Goal: Task Accomplishment & Management: Use online tool/utility

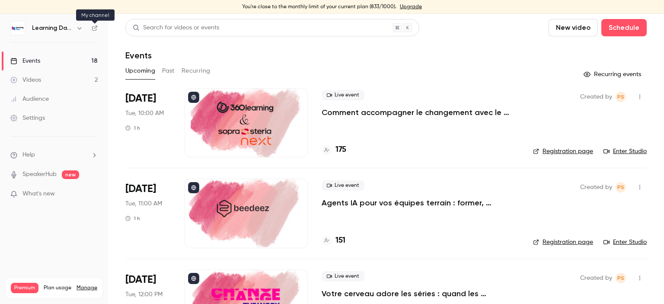
click at [93, 29] on icon at bounding box center [95, 28] width 6 height 6
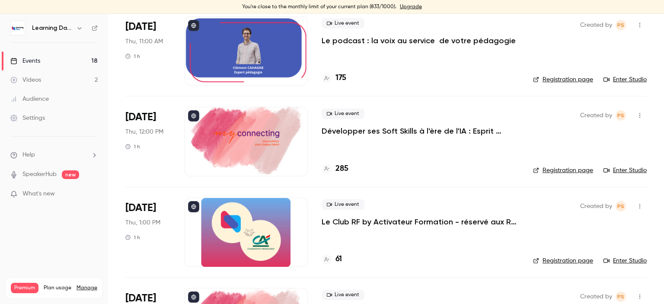
scroll to position [1370, 0]
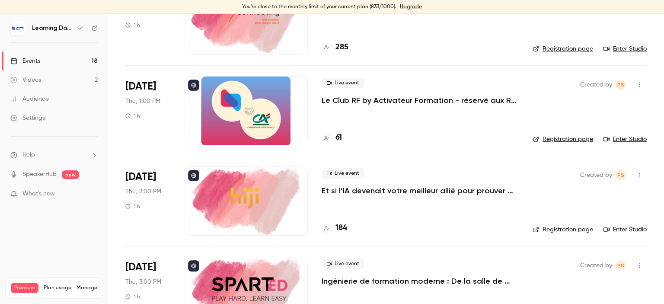
click at [351, 98] on p "Le Club RF by Activateur Formation - réservé aux RF - La formation, bien plus q…" at bounding box center [421, 100] width 198 height 10
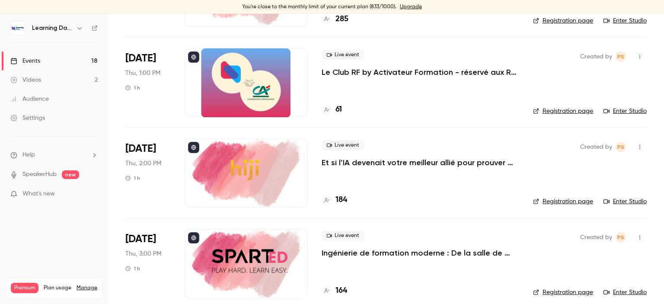
scroll to position [1400, 0]
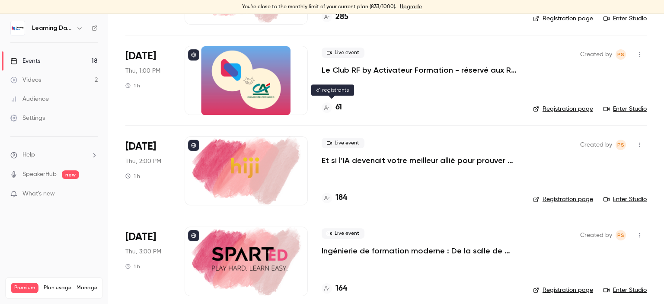
click at [339, 109] on h4 "61" at bounding box center [338, 108] width 6 height 12
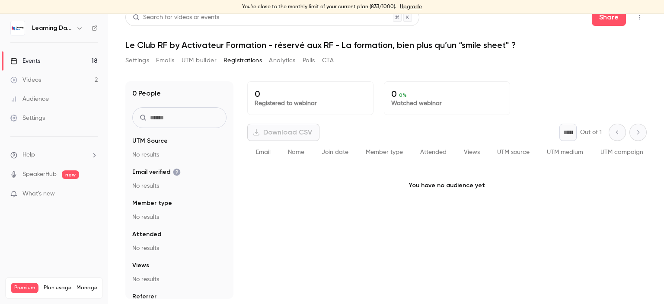
scroll to position [10, 0]
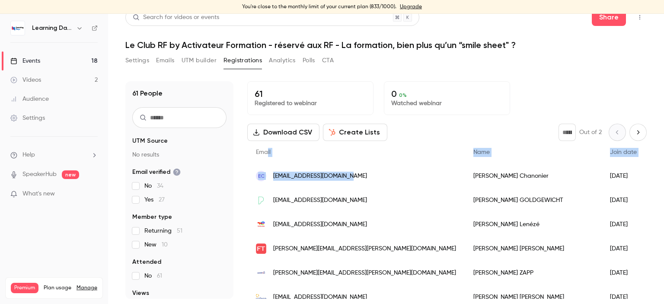
drag, startPoint x: 368, startPoint y: 177, endPoint x: 268, endPoint y: 162, distance: 100.5
click at [465, 178] on div "[PERSON_NAME]" at bounding box center [533, 176] width 137 height 24
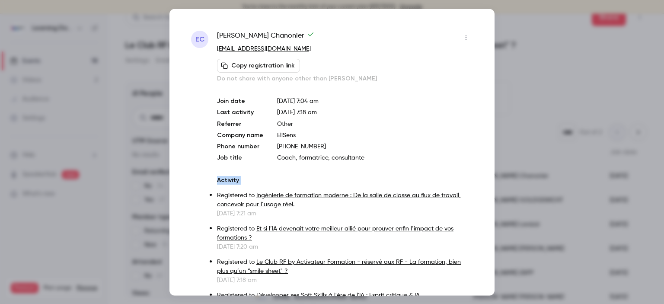
click at [434, 180] on div "EC [PERSON_NAME] [EMAIL_ADDRESS][DOMAIN_NAME] Copy registration link Do not sha…" at bounding box center [331, 152] width 325 height 287
click at [391, 157] on p "Coach, formatrice, consultante" at bounding box center [375, 157] width 196 height 9
click at [540, 66] on div at bounding box center [332, 152] width 664 height 304
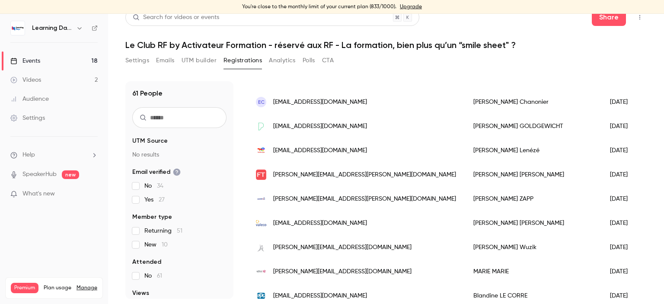
scroll to position [83, 0]
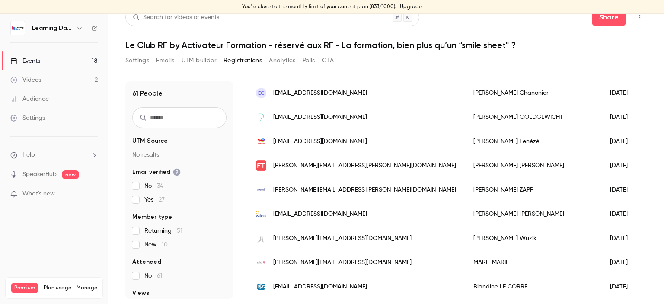
click at [465, 168] on div "[PERSON_NAME]" at bounding box center [533, 165] width 137 height 24
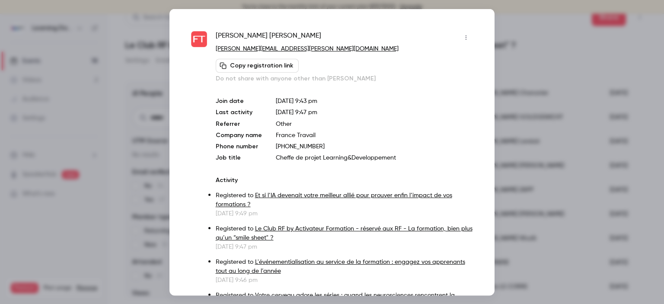
click at [518, 27] on div at bounding box center [332, 152] width 664 height 304
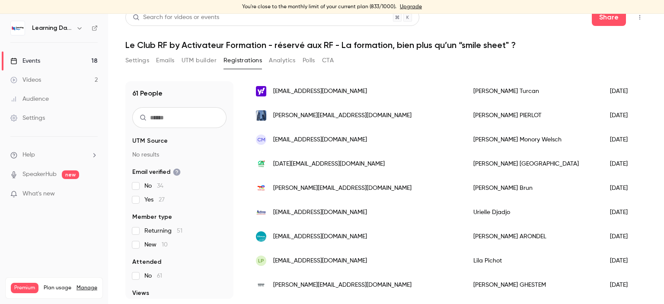
scroll to position [1082, 0]
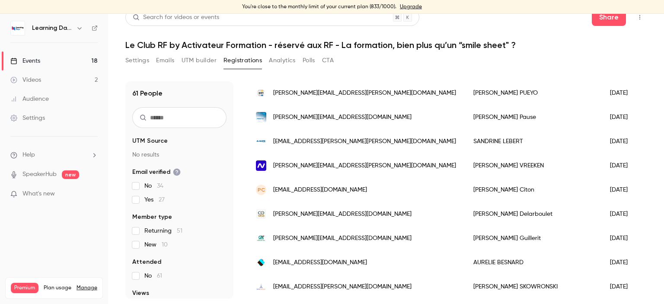
click at [46, 62] on link "Events 18" at bounding box center [54, 60] width 108 height 19
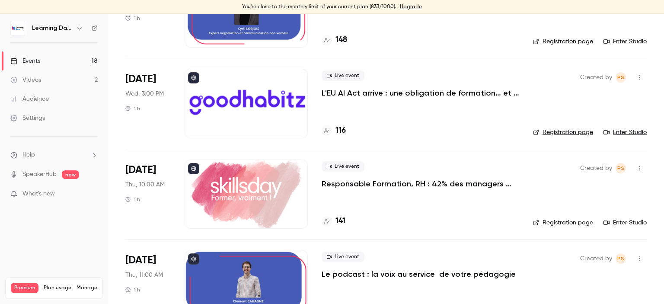
scroll to position [1010, 0]
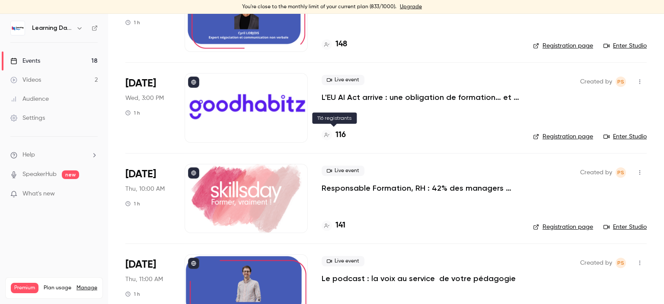
click at [339, 132] on h4 "116" at bounding box center [340, 135] width 10 height 12
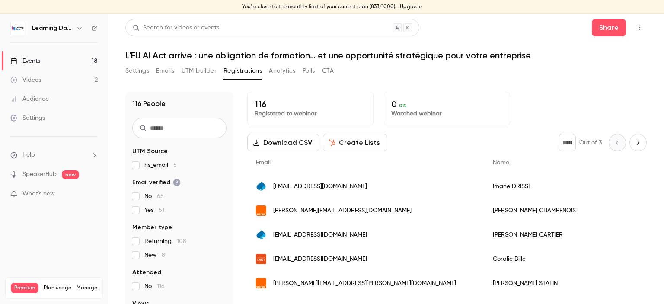
click at [299, 144] on button "Download CSV" at bounding box center [283, 142] width 72 height 17
click at [588, 100] on div "116 Registered to webinar 0 0 % Watched webinar" at bounding box center [446, 109] width 399 height 34
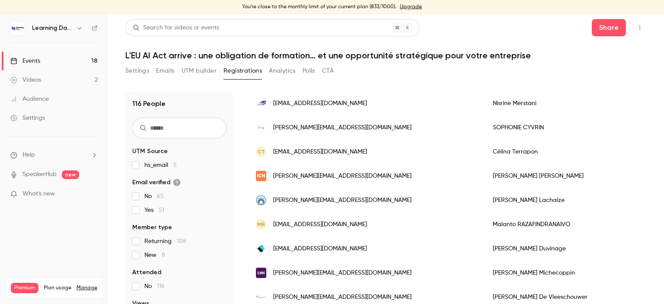
scroll to position [1078, 0]
click at [39, 64] on div "Events" at bounding box center [25, 61] width 30 height 9
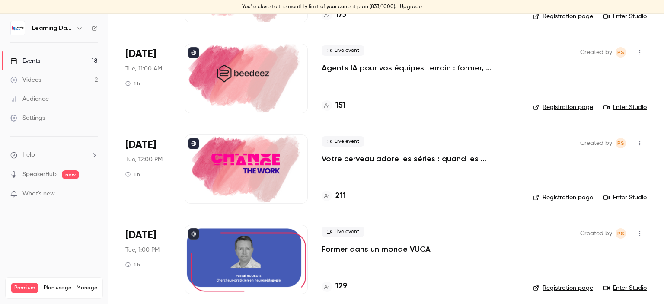
scroll to position [154, 0]
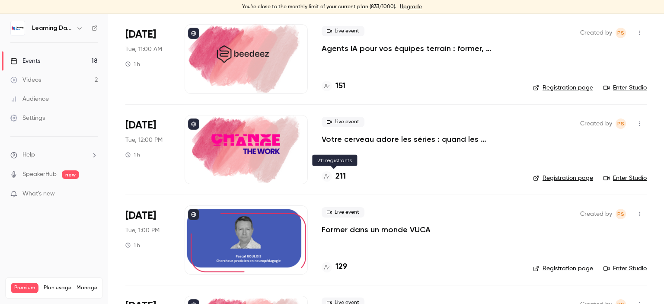
click at [341, 179] on h4 "211" at bounding box center [340, 177] width 10 height 12
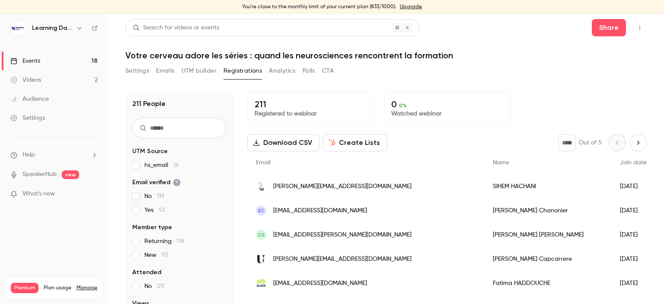
click at [286, 143] on button "Download CSV" at bounding box center [283, 142] width 72 height 17
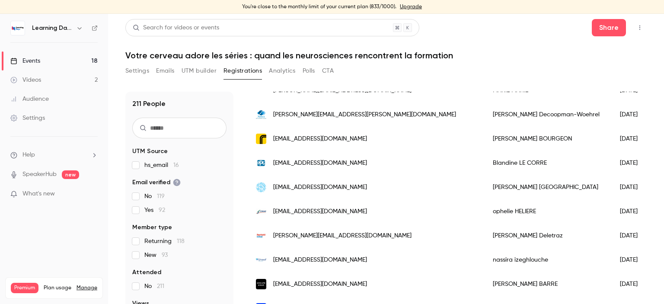
scroll to position [1082, 0]
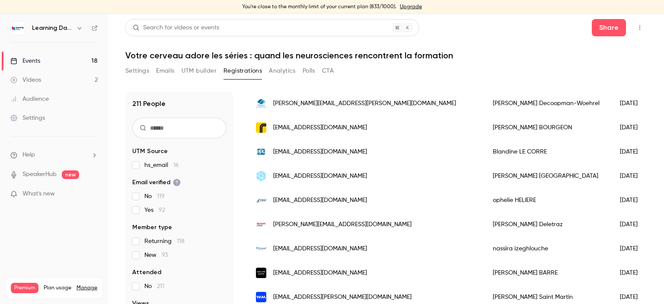
click at [47, 62] on link "Events 18" at bounding box center [54, 60] width 108 height 19
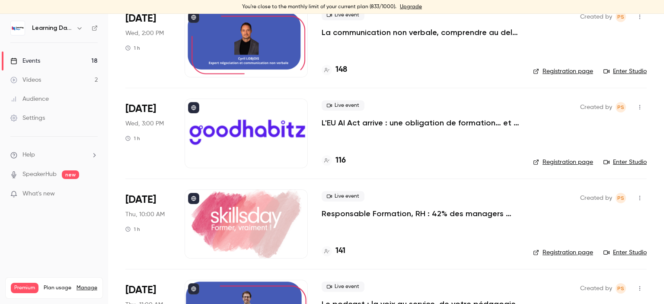
scroll to position [981, 0]
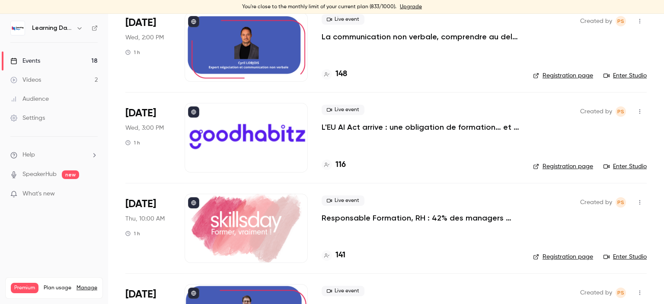
click at [341, 257] on h4 "141" at bounding box center [340, 255] width 10 height 12
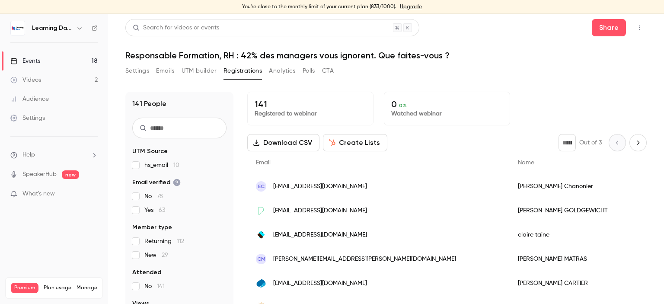
scroll to position [10, 0]
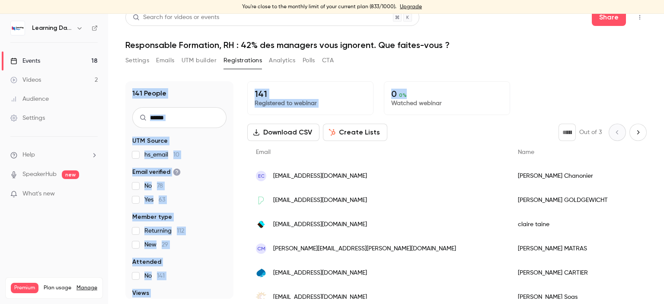
drag, startPoint x: 664, startPoint y: 65, endPoint x: 664, endPoint y: 93, distance: 27.2
click at [664, 93] on main "Search for videos or events Share Responsable Formation, RH : 42% des managers …" at bounding box center [386, 159] width 556 height 290
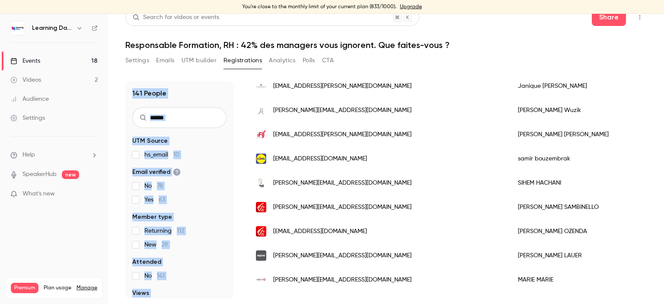
scroll to position [431, 0]
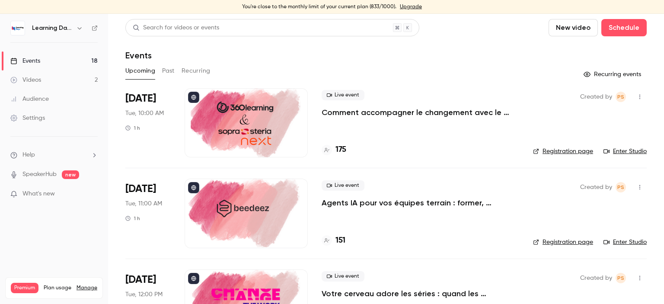
scroll to position [11, 0]
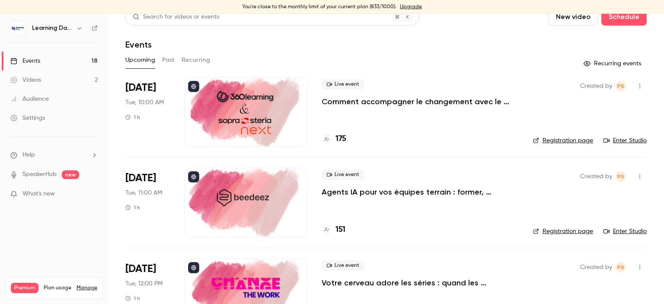
click at [337, 136] on h4 "175" at bounding box center [340, 139] width 11 height 12
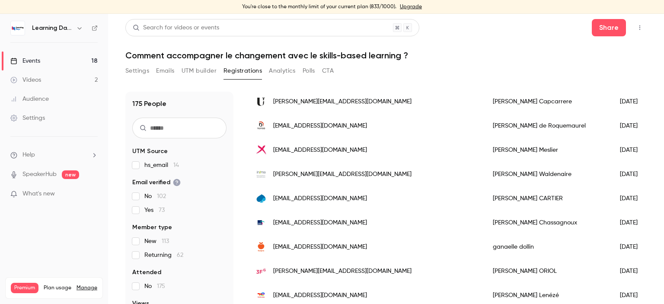
scroll to position [317, 0]
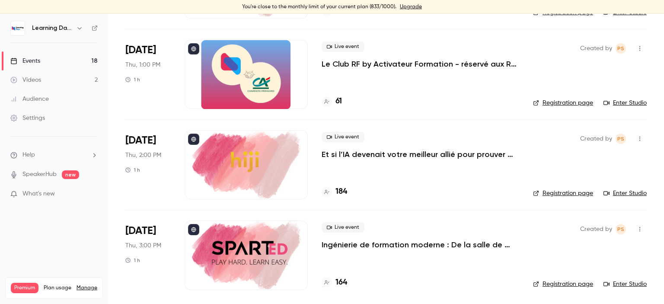
scroll to position [608, 0]
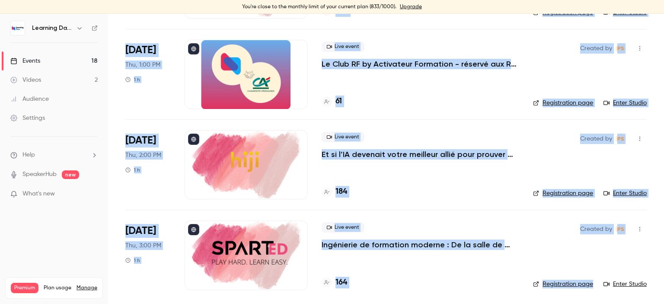
drag, startPoint x: 664, startPoint y: 133, endPoint x: 431, endPoint y: 69, distance: 241.7
click at [653, 203] on main "Search for videos or events New video Schedule Events Upcoming Past Recurring R…" at bounding box center [386, 159] width 556 height 290
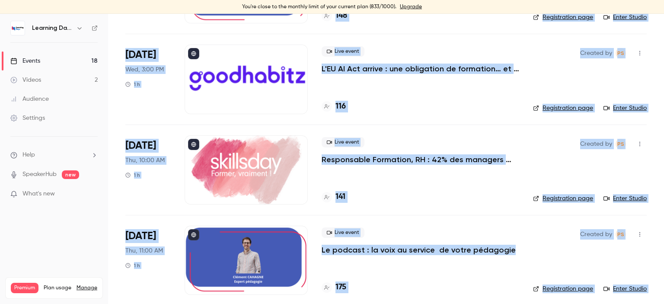
click at [43, 63] on link "Events 18" at bounding box center [54, 60] width 108 height 19
